Goal: Task Accomplishment & Management: Manage account settings

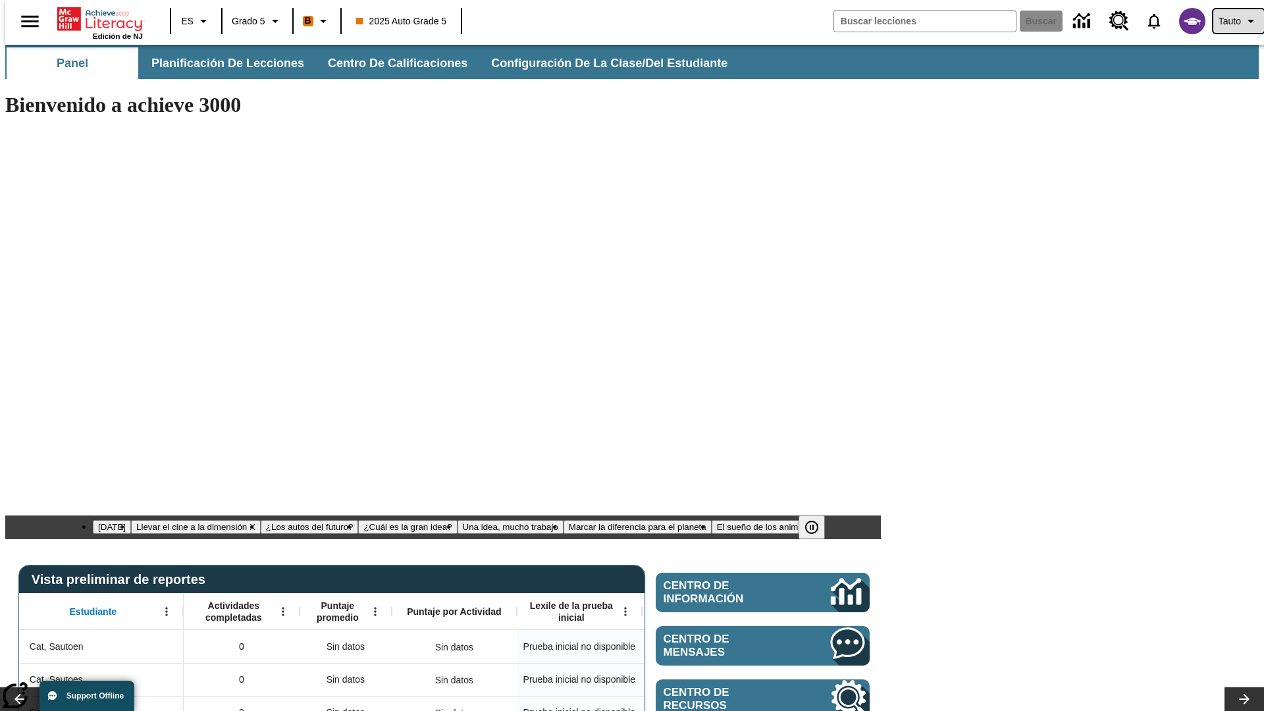
click at [1232, 21] on span "Tauto" at bounding box center [1229, 21] width 22 height 14
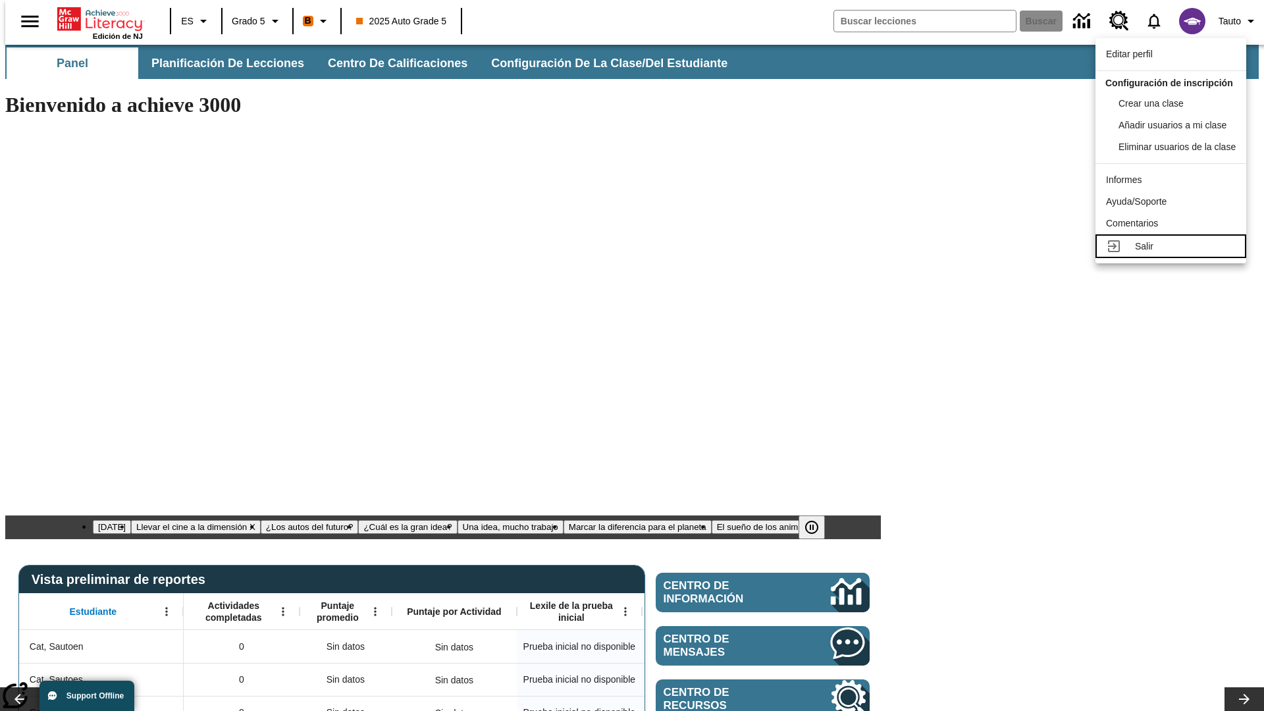
click at [1174, 253] on div "Salir" at bounding box center [1185, 247] width 101 height 14
